Goal: Check status

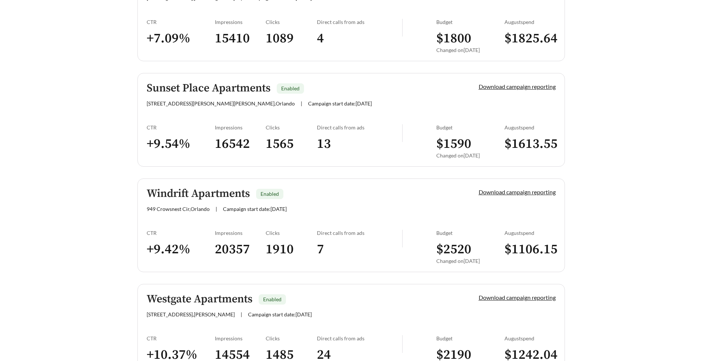
scroll to position [442, 0]
click at [217, 95] on div "Sunset Place Apartments Enabled [STREET_ADDRESS][PERSON_NAME][PERSON_NAME] | Ca…" at bounding box center [300, 94] width 307 height 24
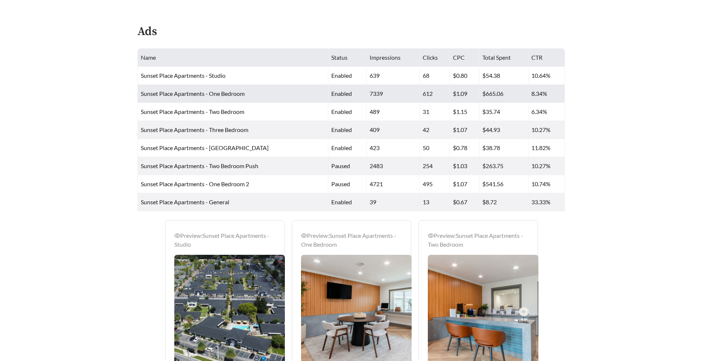
scroll to position [357, 0]
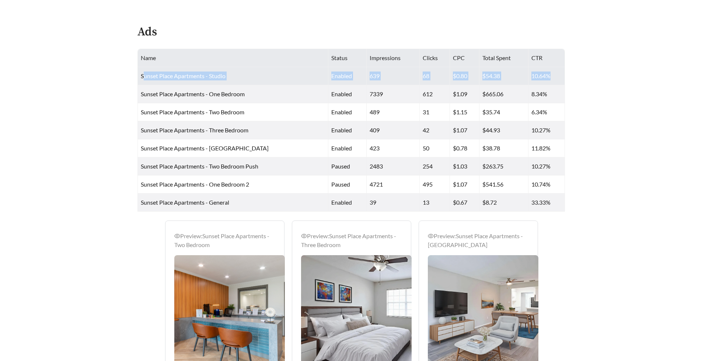
drag, startPoint x: 143, startPoint y: 77, endPoint x: 557, endPoint y: 74, distance: 413.8
click at [557, 74] on tr "Sunset Place Apartments - Studio enabled 639 68 $0.80 $54.38 10.64%" at bounding box center [351, 76] width 427 height 18
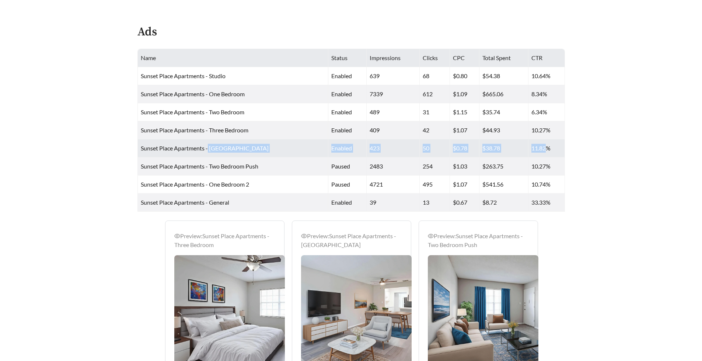
drag, startPoint x: 207, startPoint y: 145, endPoint x: 547, endPoint y: 151, distance: 339.4
click at [547, 151] on tr "Sunset Place Apartments - Studio Push enabled 423 50 $0.78 $38.78 11.82%" at bounding box center [351, 148] width 427 height 18
click at [547, 151] on td "11.82%" at bounding box center [546, 148] width 36 height 18
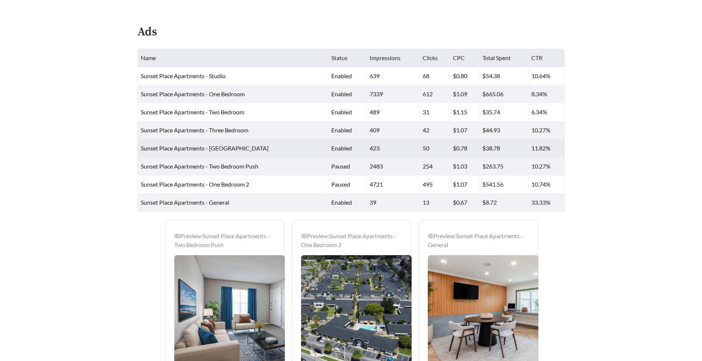
click at [420, 146] on td "50" at bounding box center [435, 148] width 30 height 18
